Goal: Information Seeking & Learning: Understand process/instructions

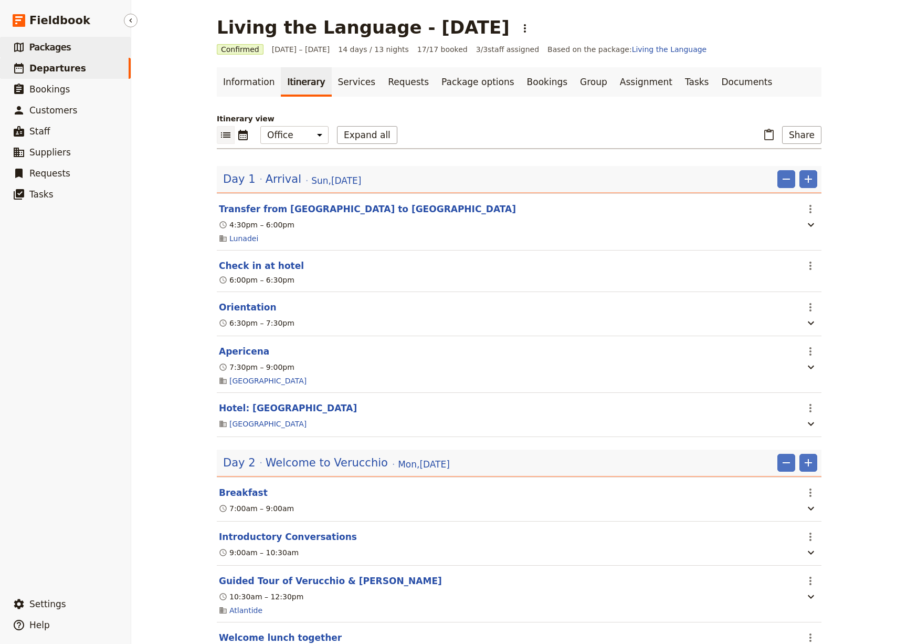
scroll to position [697, 0]
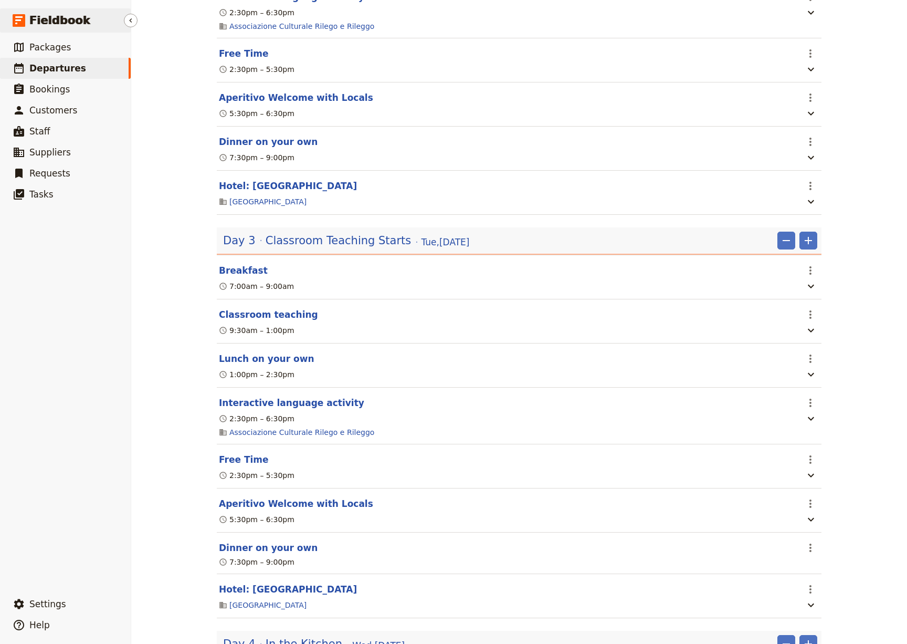
click at [72, 25] on span "Fieldbook" at bounding box center [59, 21] width 61 height 16
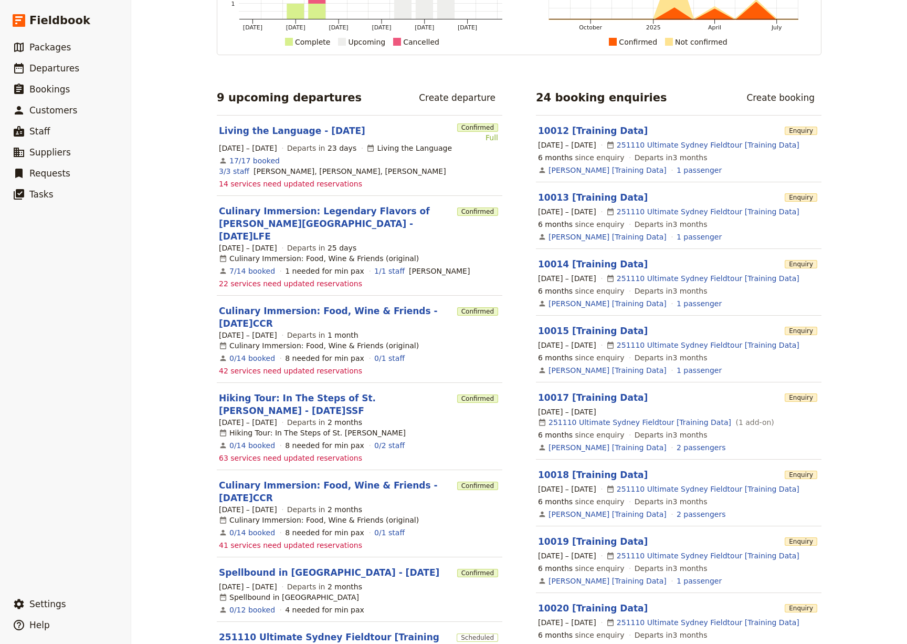
scroll to position [140, 0]
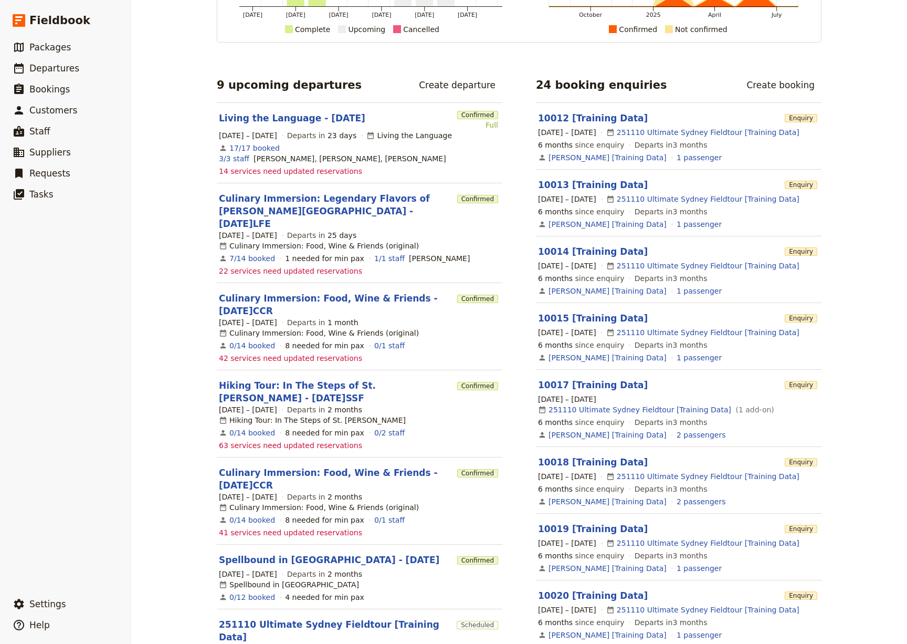
click at [246, 466] on link "Culinary Immersion: Food, Wine & Friends - [DATE]CCR" at bounding box center [336, 478] width 234 height 25
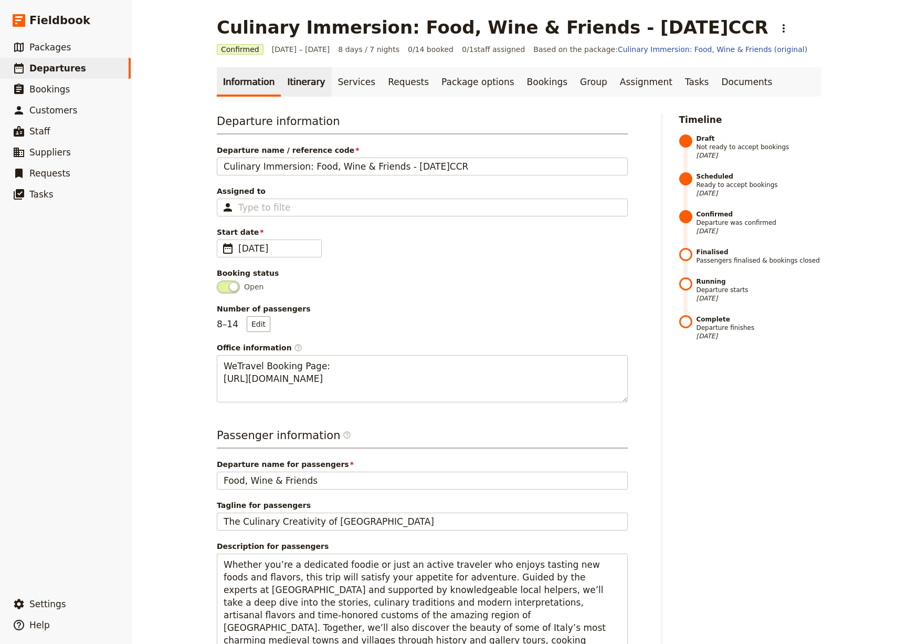
click at [293, 83] on link "Itinerary" at bounding box center [306, 81] width 50 height 29
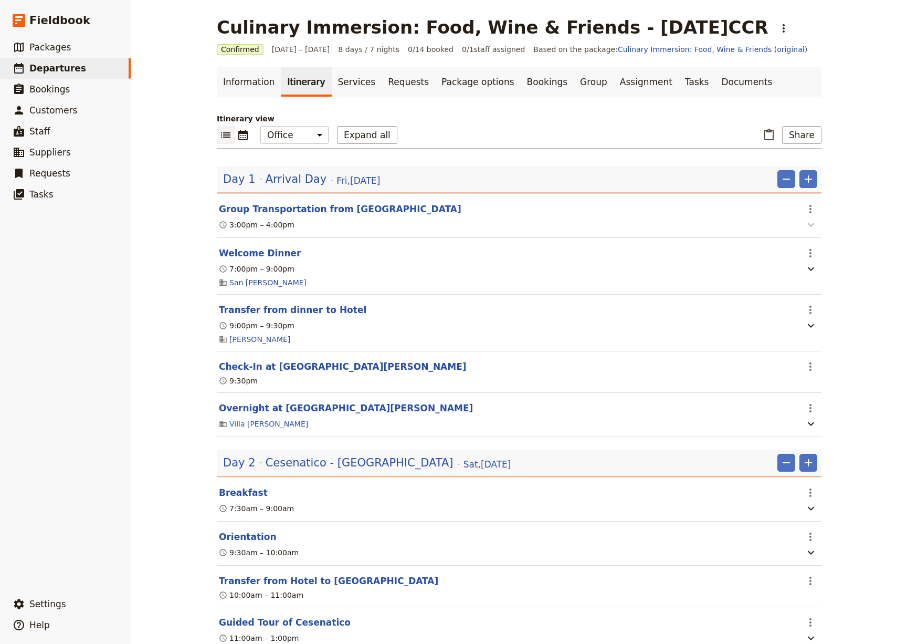
click at [807, 227] on icon "button" at bounding box center [811, 224] width 13 height 13
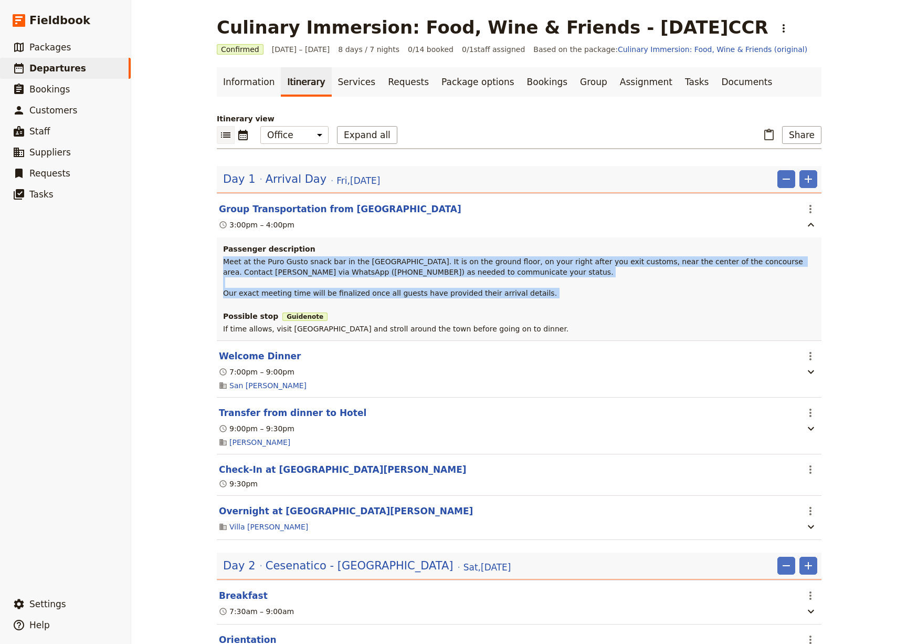
drag, startPoint x: 219, startPoint y: 260, endPoint x: 521, endPoint y: 300, distance: 305.2
click at [521, 300] on div "Passenger description Meet at the Puro Gusto snack bar in the [GEOGRAPHIC_DATA]…" at bounding box center [519, 288] width 605 height 103
